Goal: Information Seeking & Learning: Learn about a topic

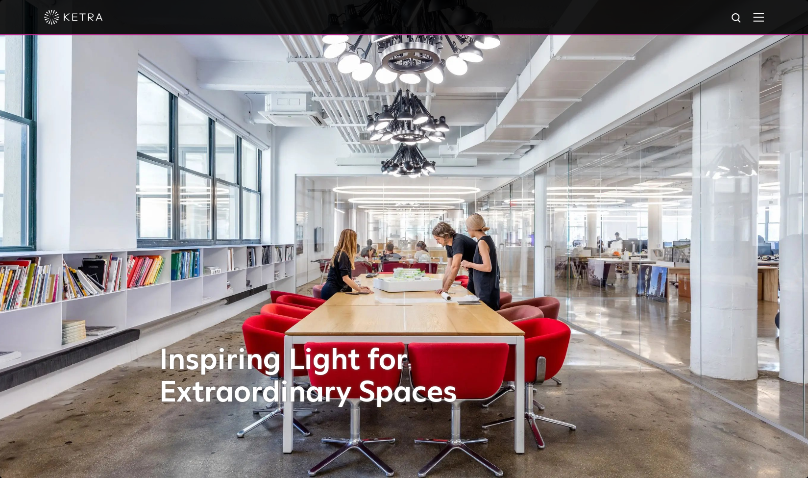
click at [772, 21] on div at bounding box center [404, 17] width 808 height 35
click at [764, 17] on img at bounding box center [758, 16] width 11 height 9
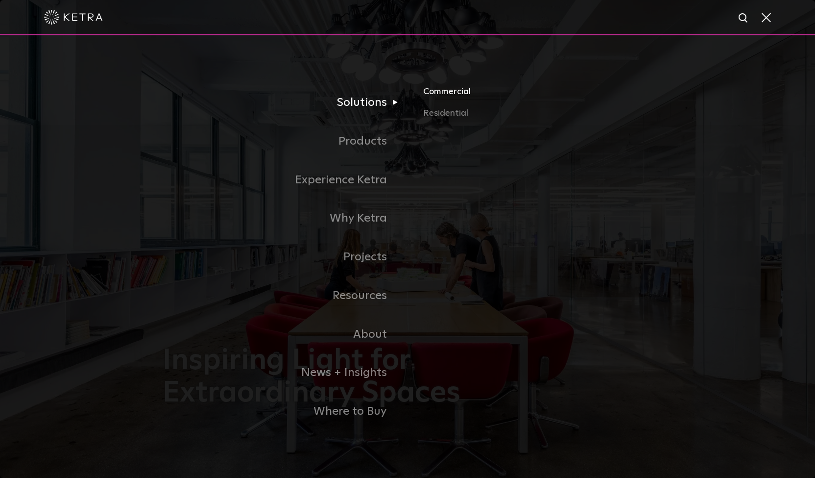
click at [433, 96] on link "Commercial" at bounding box center [537, 96] width 229 height 22
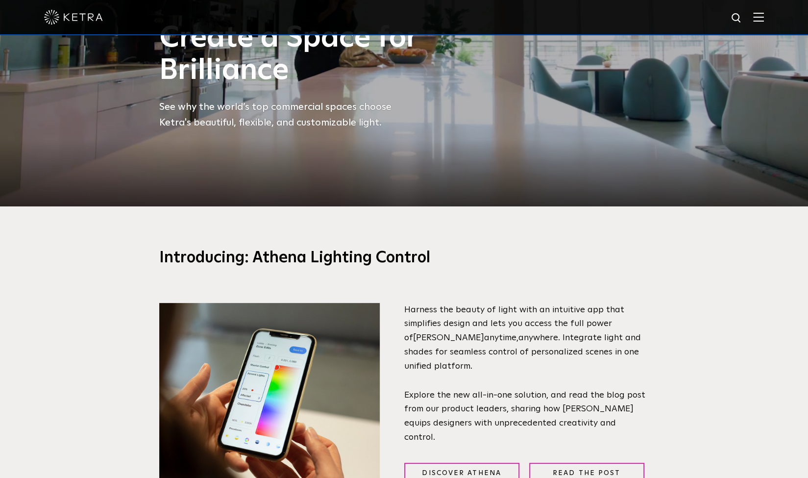
scroll to position [441, 0]
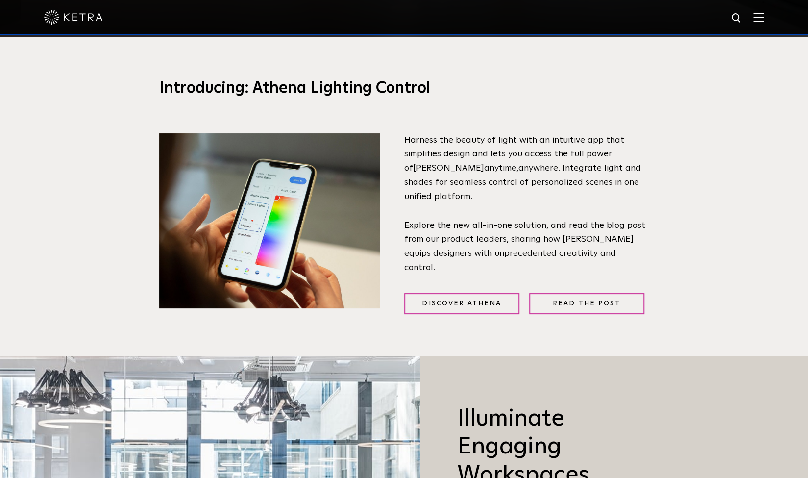
click at [296, 217] on img at bounding box center [269, 220] width 220 height 175
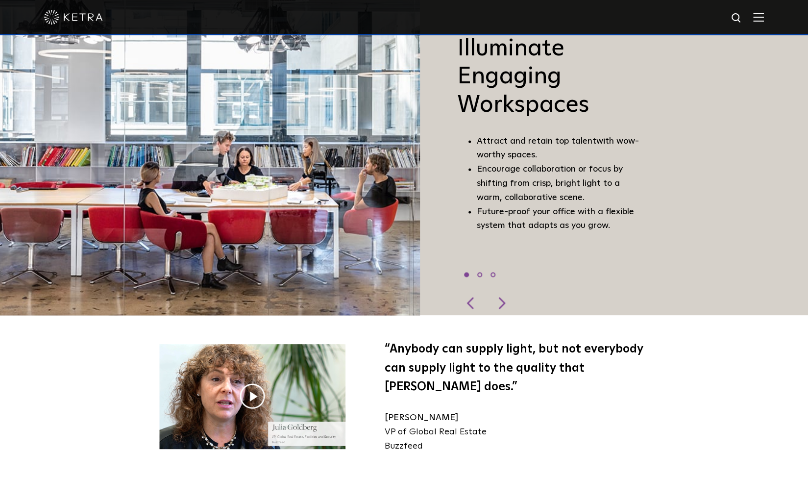
scroll to position [955, 0]
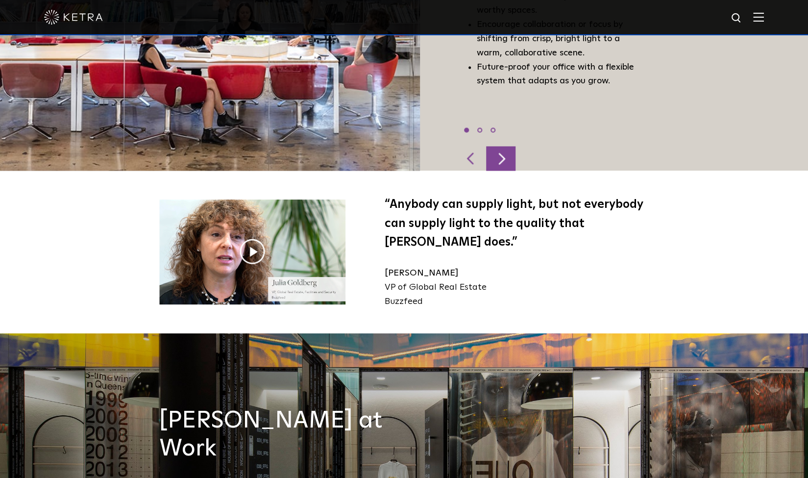
click at [500, 149] on div at bounding box center [500, 158] width 29 height 24
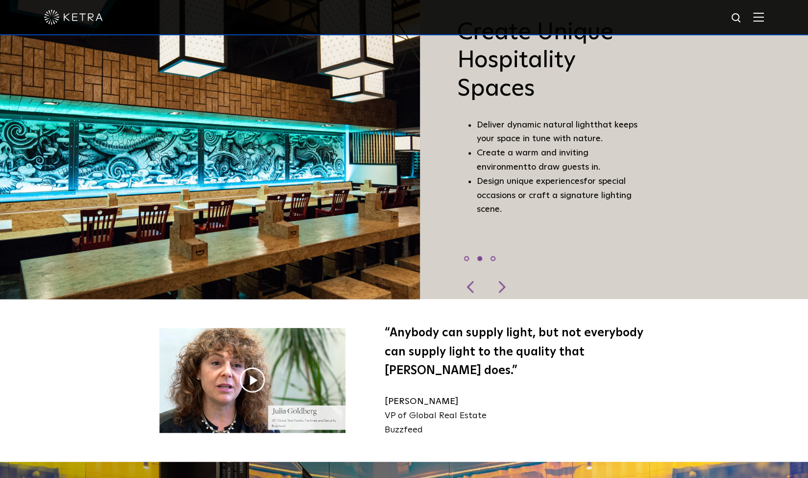
scroll to position [710, 0]
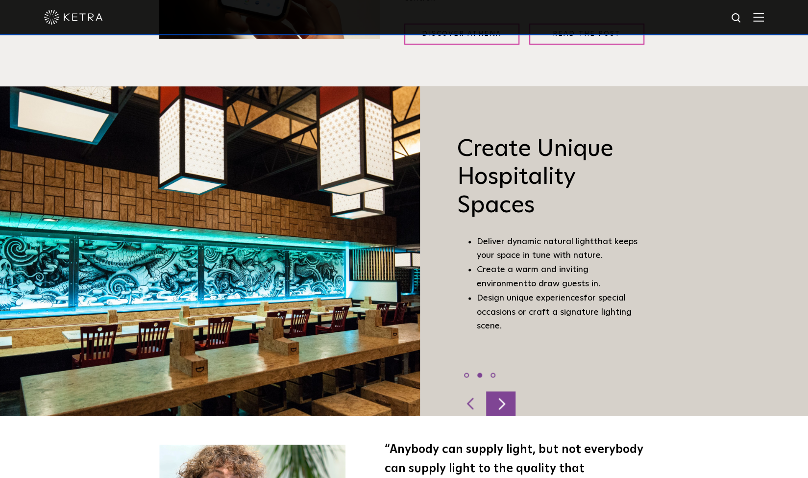
click at [487, 401] on div at bounding box center [500, 403] width 29 height 24
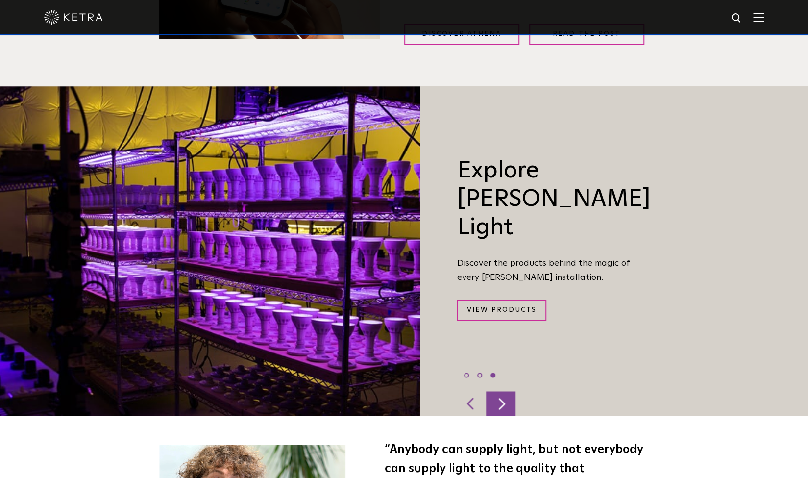
click at [500, 399] on div at bounding box center [500, 403] width 29 height 24
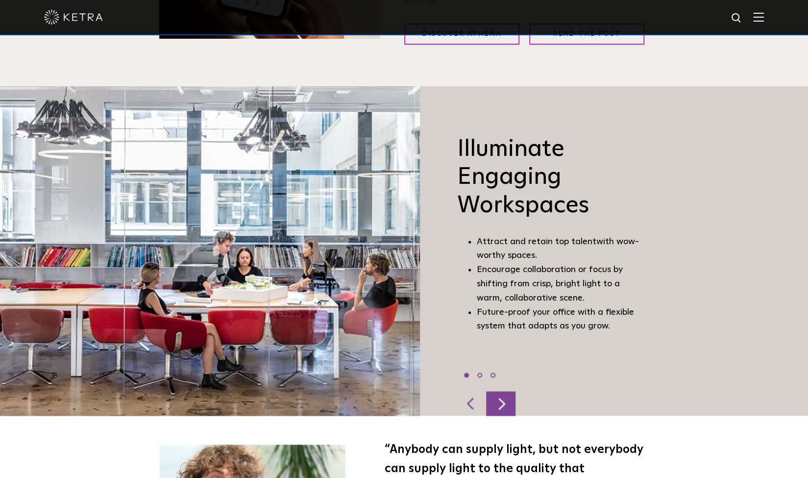
click at [501, 398] on div at bounding box center [500, 403] width 29 height 24
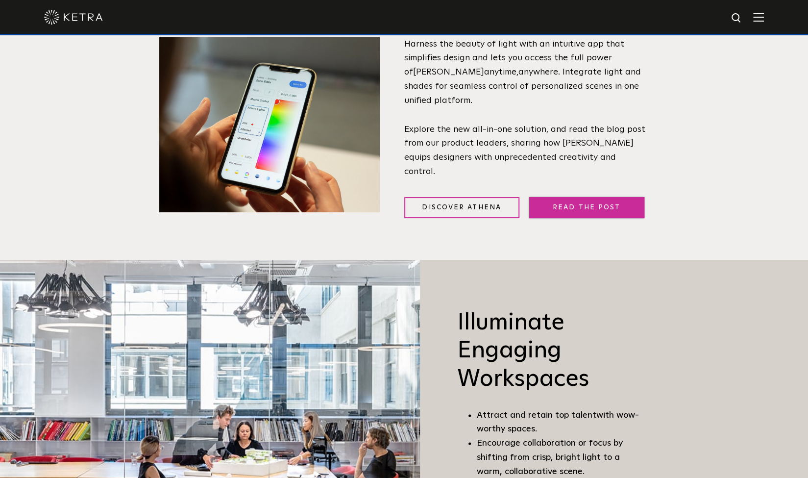
scroll to position [514, 0]
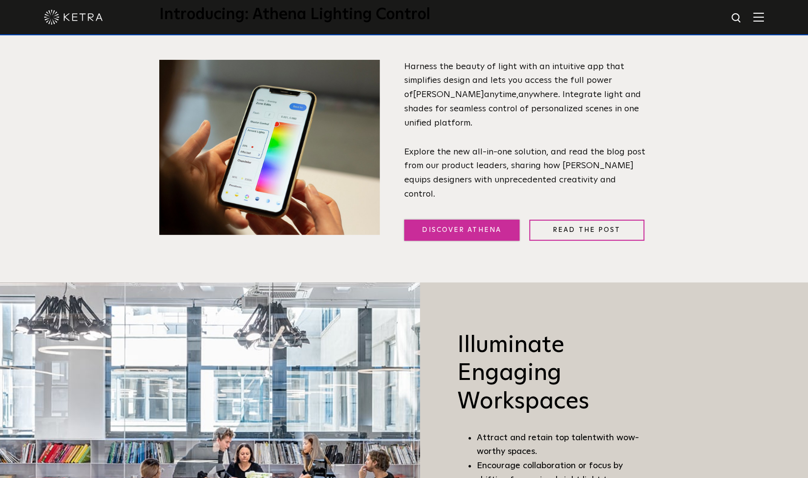
click at [462, 227] on link "Discover Athena" at bounding box center [461, 229] width 115 height 21
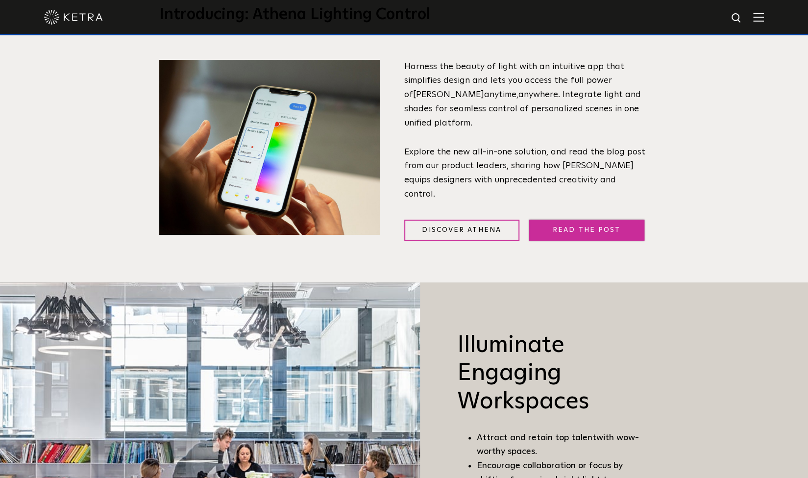
click at [589, 219] on link "Read the Post" at bounding box center [586, 229] width 115 height 21
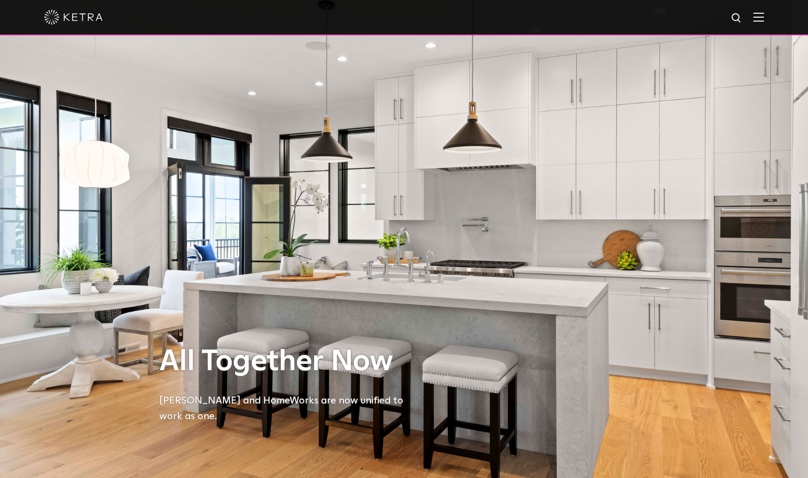
click at [762, 23] on div at bounding box center [404, 17] width 720 height 34
click at [764, 16] on img at bounding box center [758, 16] width 11 height 9
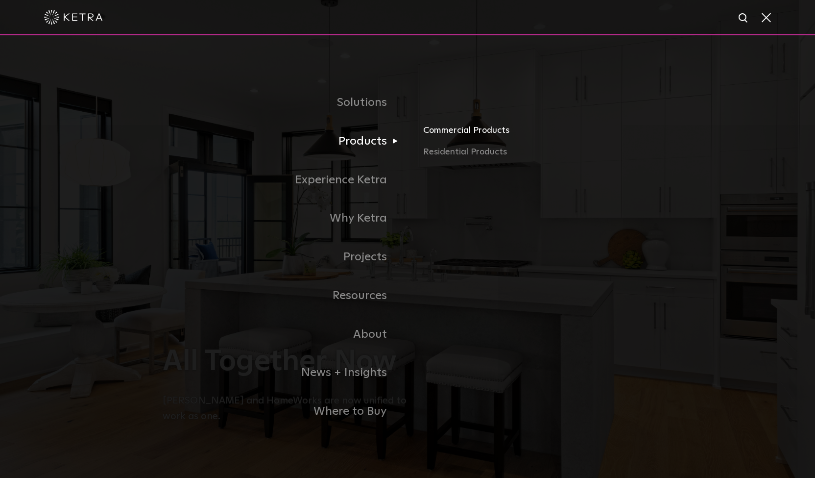
click at [453, 135] on link "Commercial Products" at bounding box center [537, 134] width 229 height 22
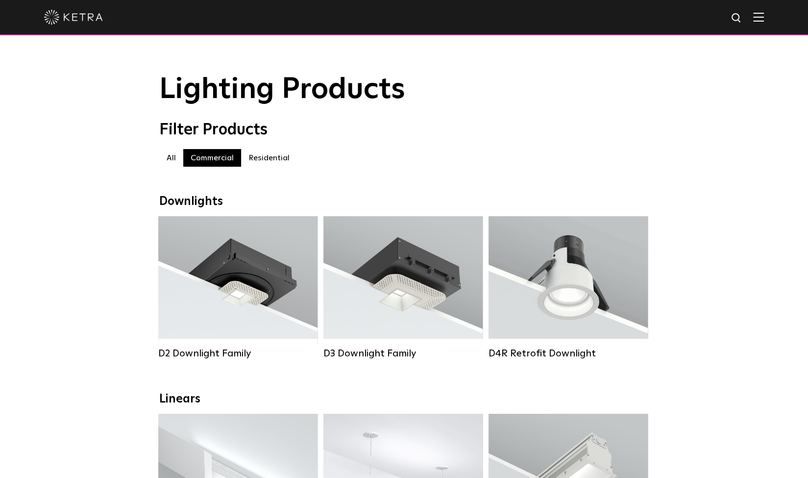
click at [764, 12] on img at bounding box center [758, 16] width 11 height 9
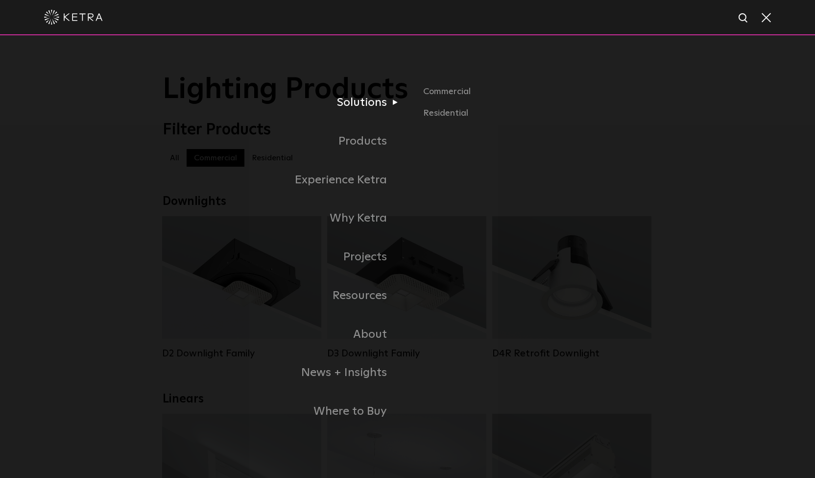
click at [422, 99] on ul "Commercial Residential" at bounding box center [530, 103] width 245 height 36
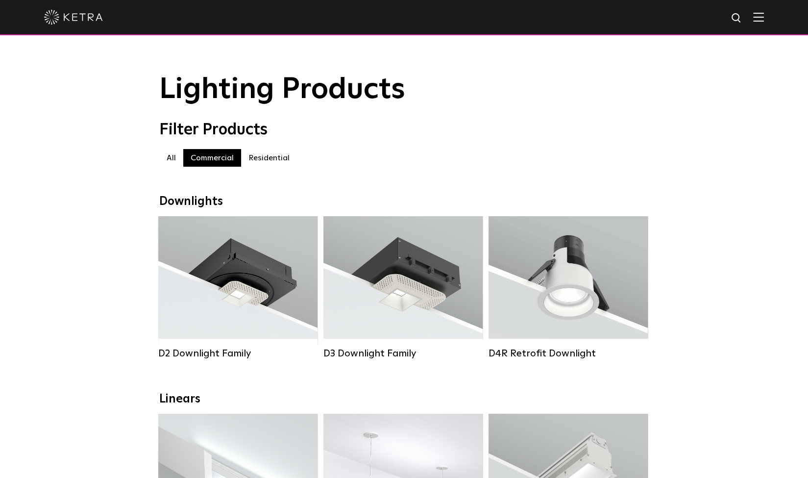
click at [776, 18] on div at bounding box center [404, 17] width 808 height 35
click at [764, 20] on img at bounding box center [758, 16] width 11 height 9
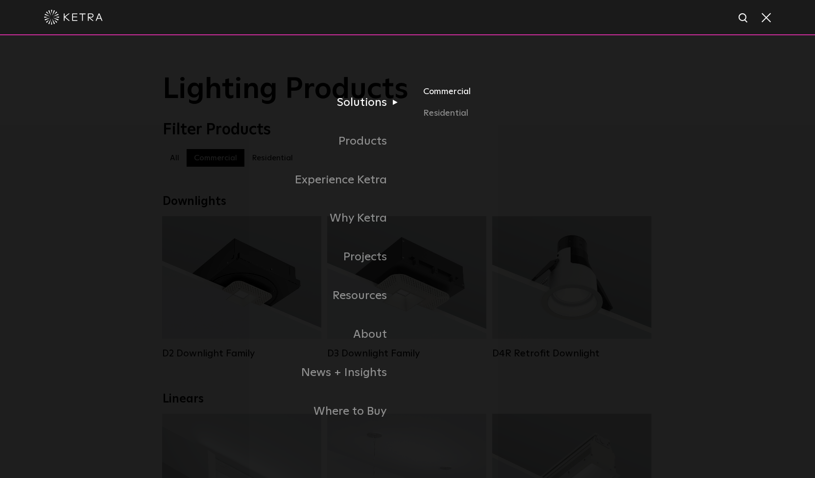
click at [429, 97] on link "Commercial" at bounding box center [537, 96] width 229 height 22
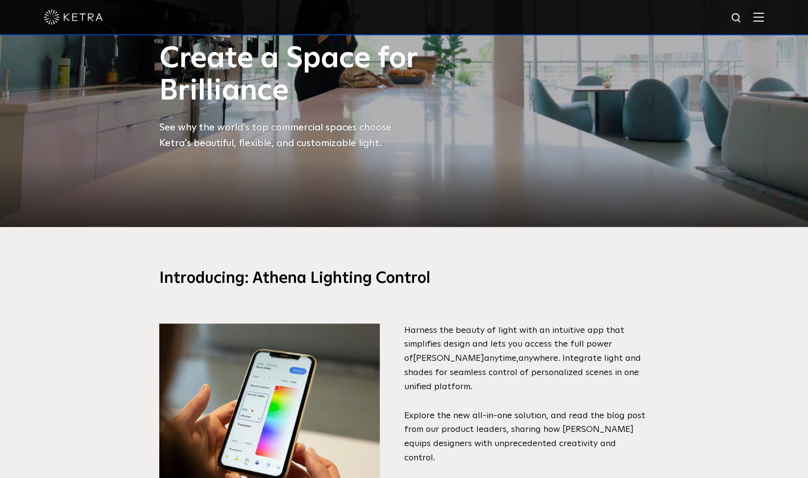
scroll to position [343, 0]
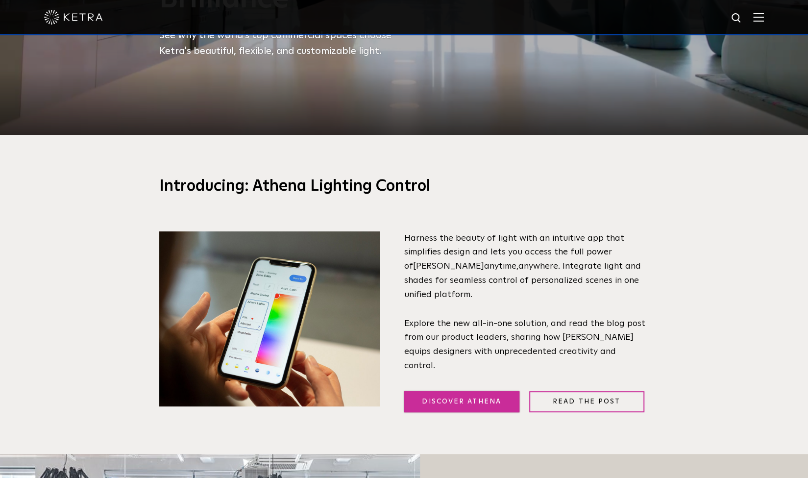
click at [491, 404] on link "Discover Athena" at bounding box center [461, 401] width 115 height 21
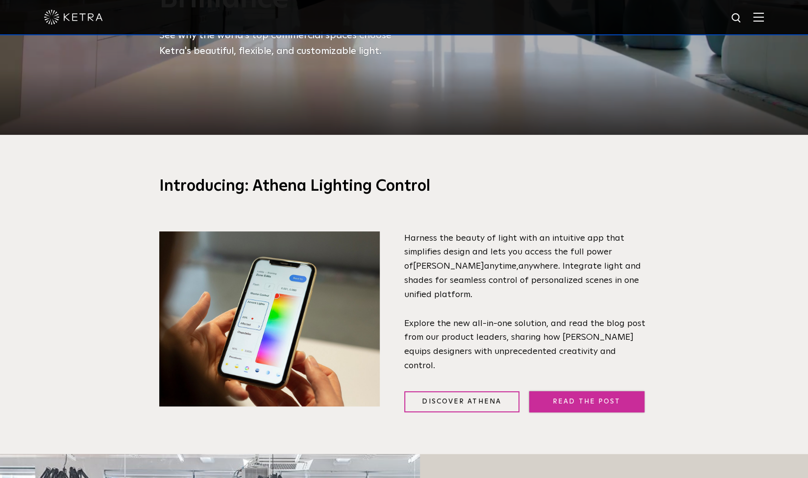
click at [595, 391] on link "Read the Post" at bounding box center [586, 401] width 115 height 21
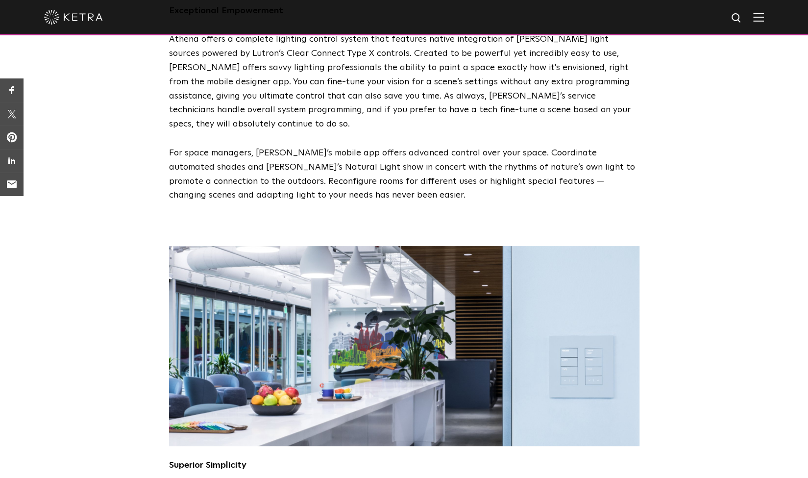
scroll to position [439, 0]
click at [586, 317] on img at bounding box center [404, 346] width 470 height 200
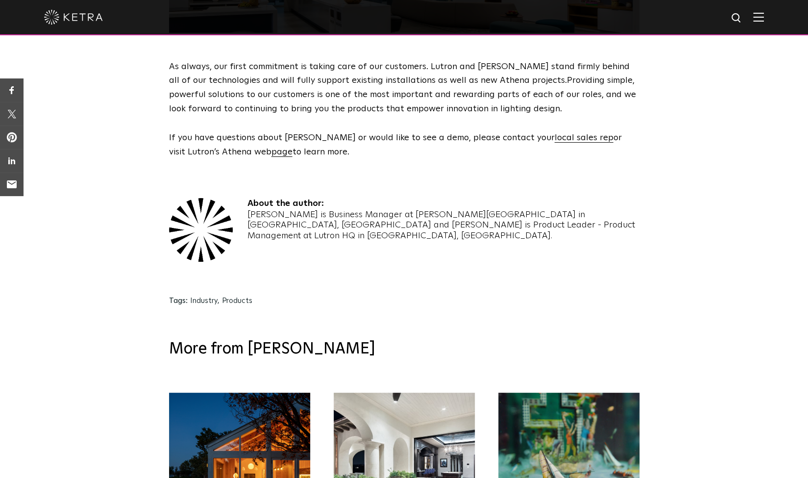
scroll to position [1566, 0]
